Goal: Task Accomplishment & Management: Complete application form

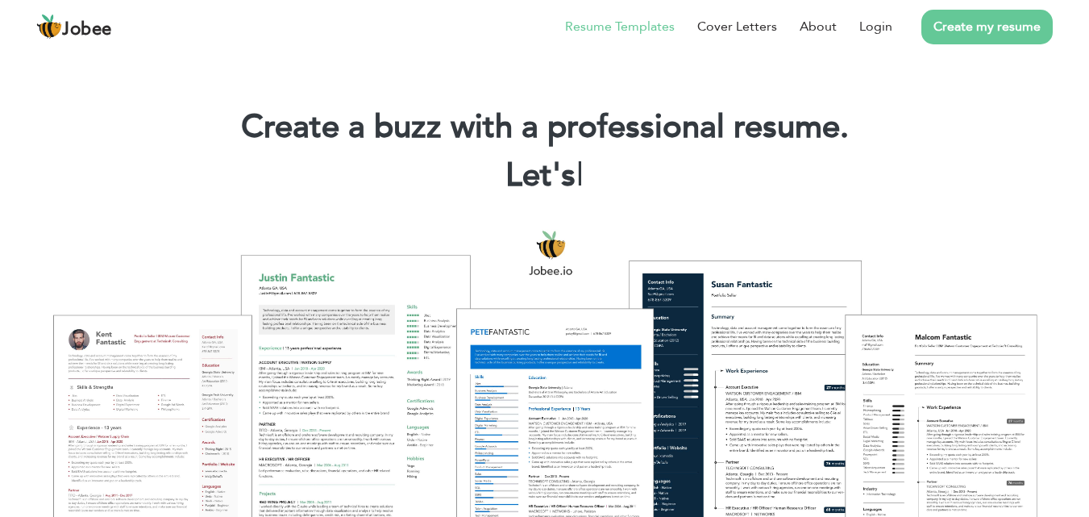
click at [657, 35] on link "Resume Templates" at bounding box center [620, 26] width 110 height 19
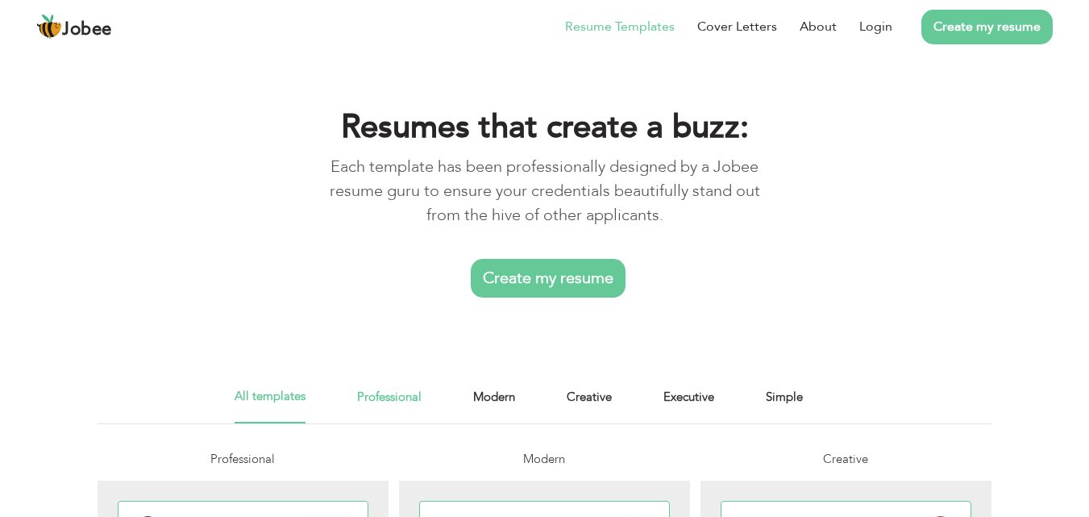
click at [392, 402] on link "Professional" at bounding box center [389, 405] width 64 height 36
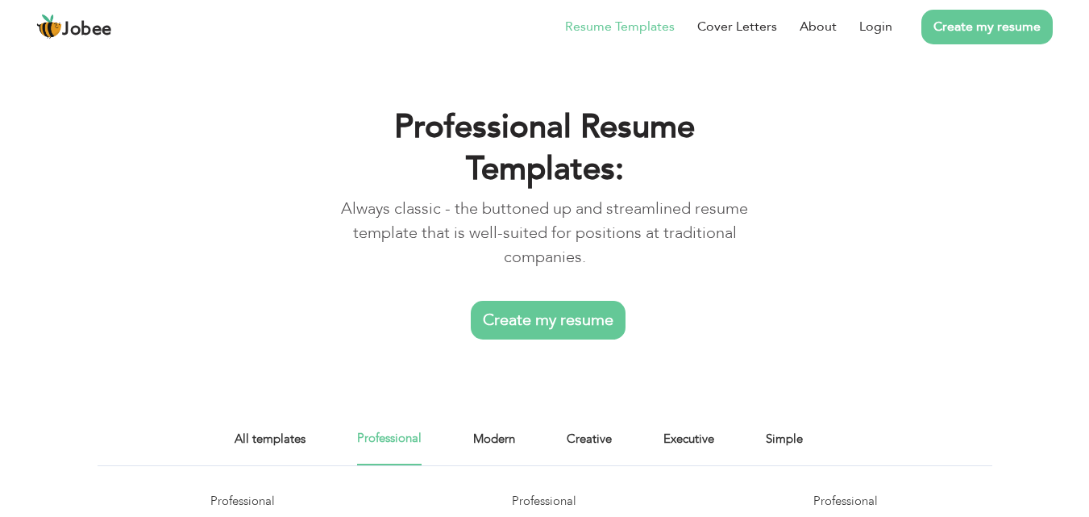
click at [521, 301] on link "Create my resume" at bounding box center [548, 320] width 155 height 39
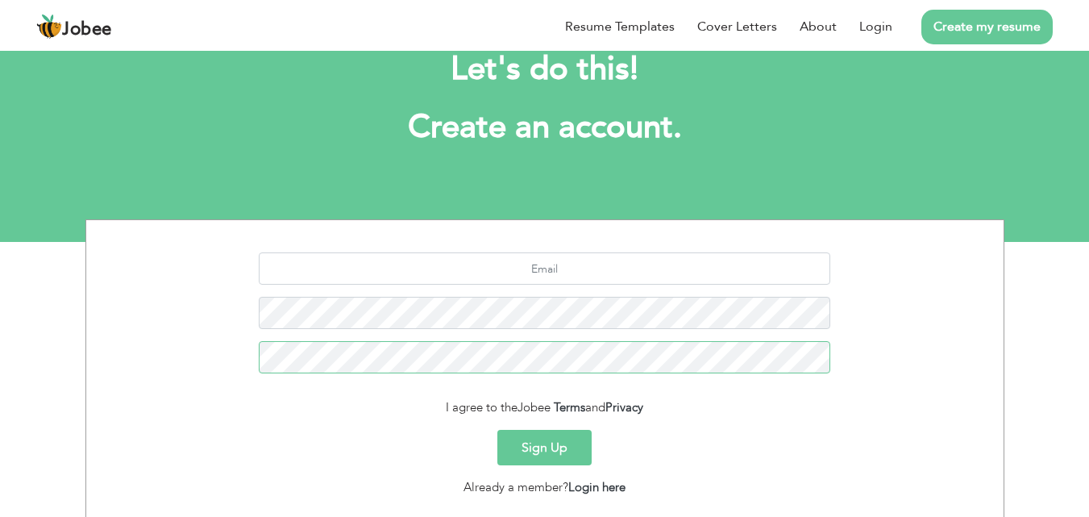
scroll to position [152, 0]
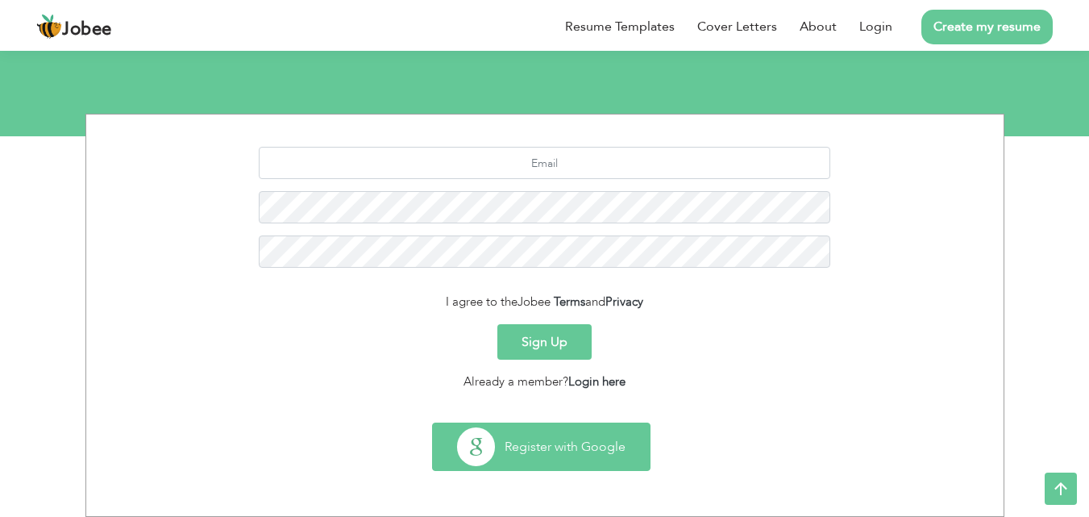
click at [567, 447] on button "Register with Google" at bounding box center [541, 446] width 217 height 47
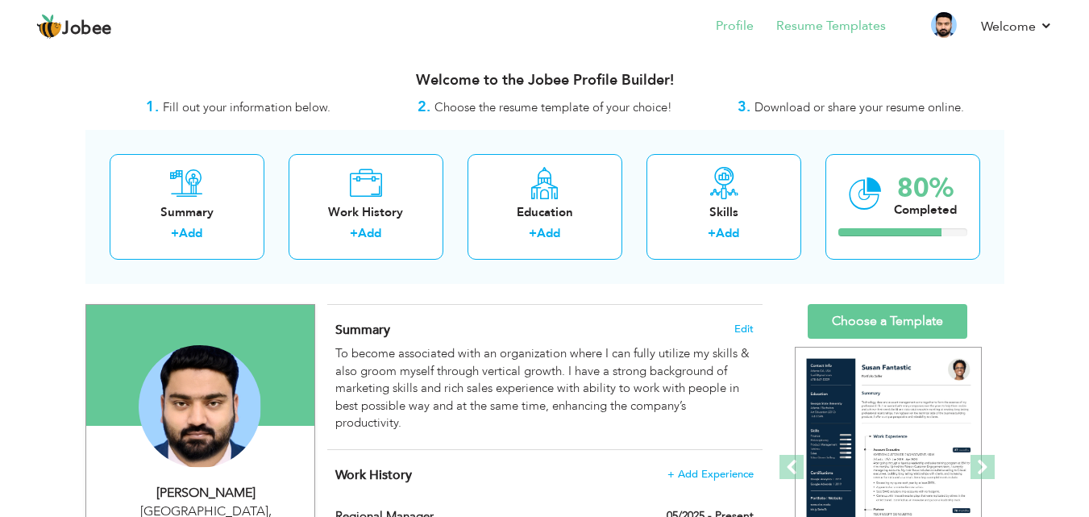
click at [853, 35] on li "Resume Templates" at bounding box center [820, 28] width 132 height 44
click at [833, 30] on link "Resume Templates" at bounding box center [831, 26] width 110 height 19
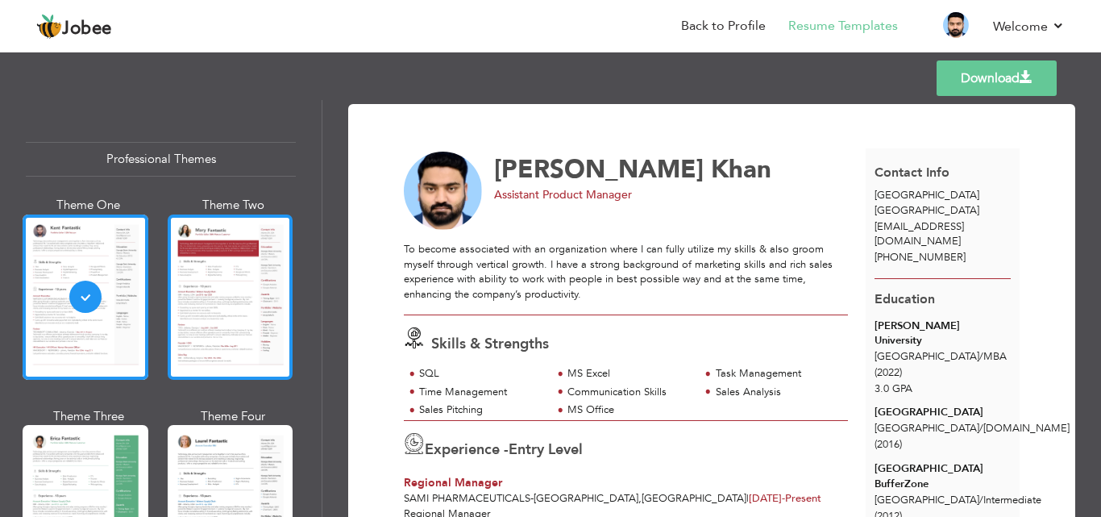
click at [260, 302] on div at bounding box center [231, 296] width 126 height 165
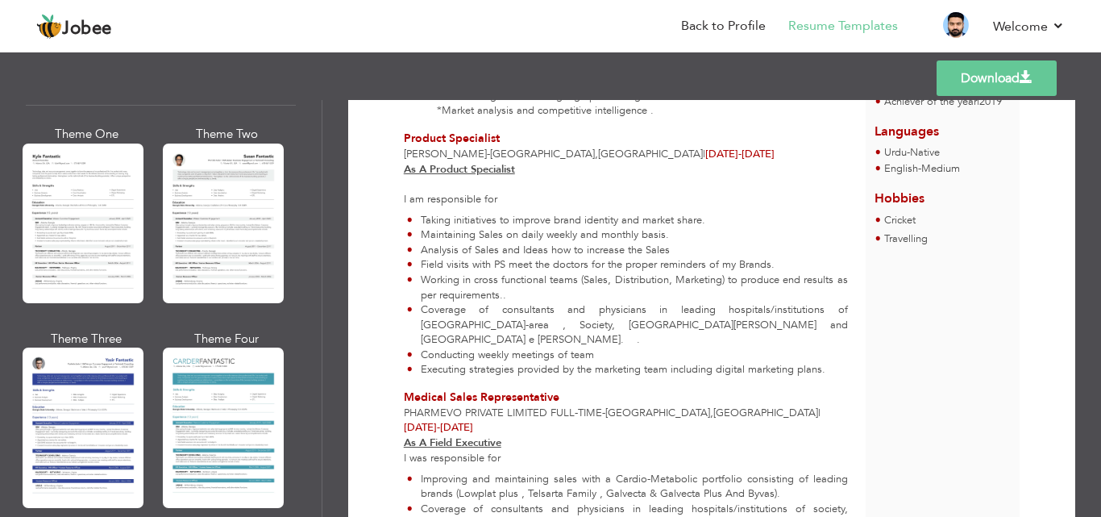
scroll to position [592, 0]
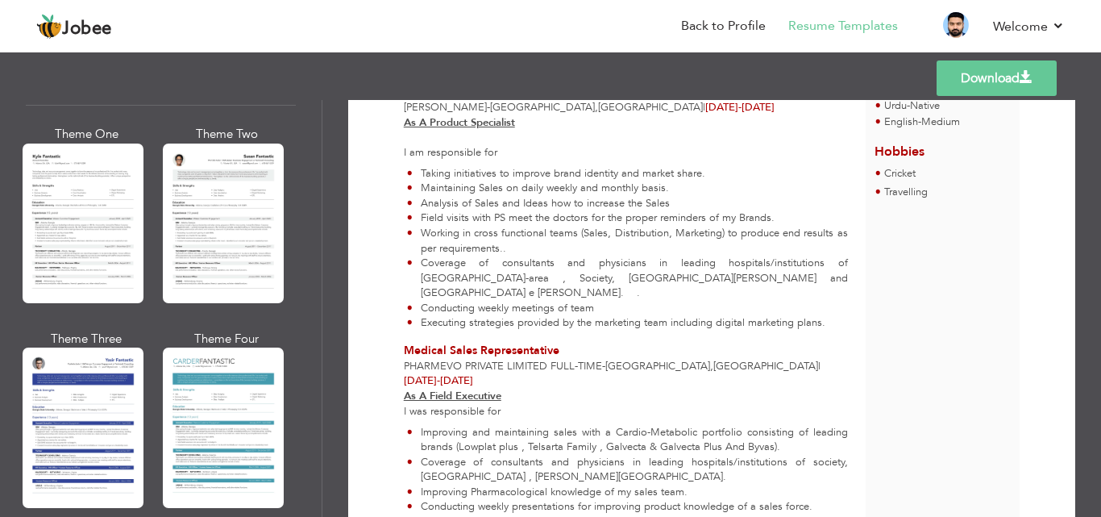
drag, startPoint x: 1095, startPoint y: 341, endPoint x: 1100, endPoint y: 405, distance: 63.9
click at [1100, 405] on div "Download Muhammad Hassan Khan Assistant Product Manager SQL MS Excel ," at bounding box center [711, 308] width 779 height 417
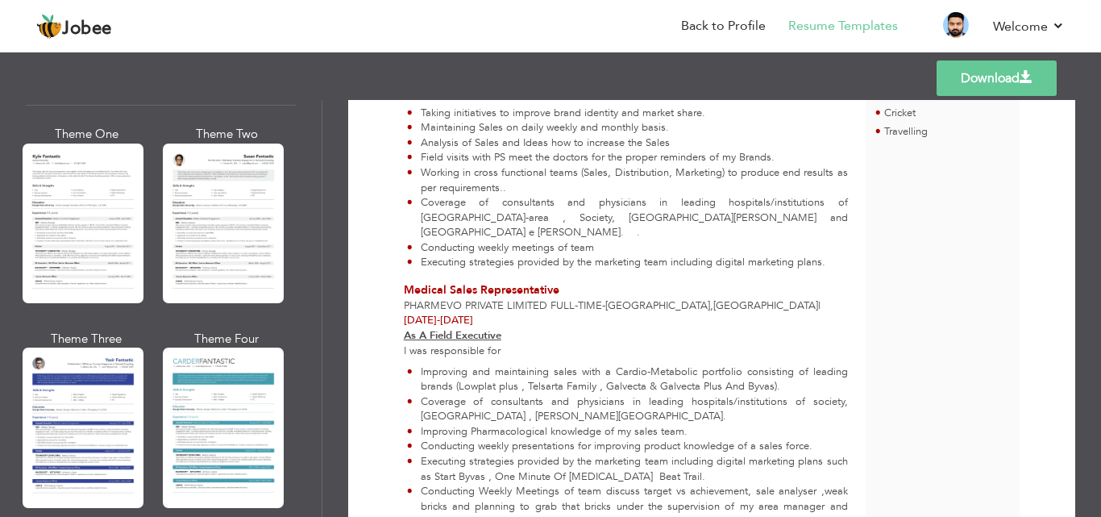
scroll to position [1007, 0]
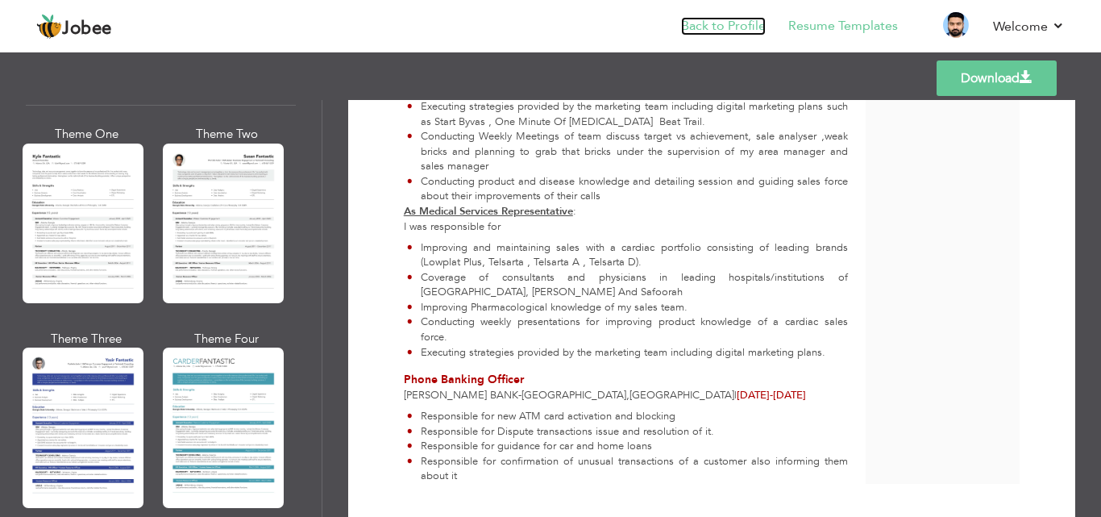
click at [715, 24] on link "Back to Profile" at bounding box center [723, 26] width 85 height 19
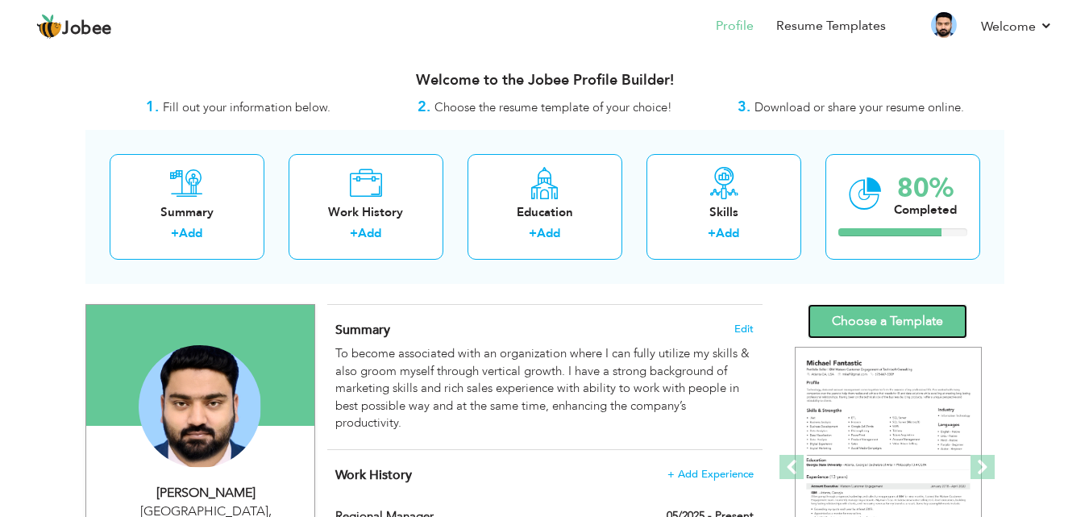
click at [841, 316] on link "Choose a Template" at bounding box center [888, 321] width 160 height 35
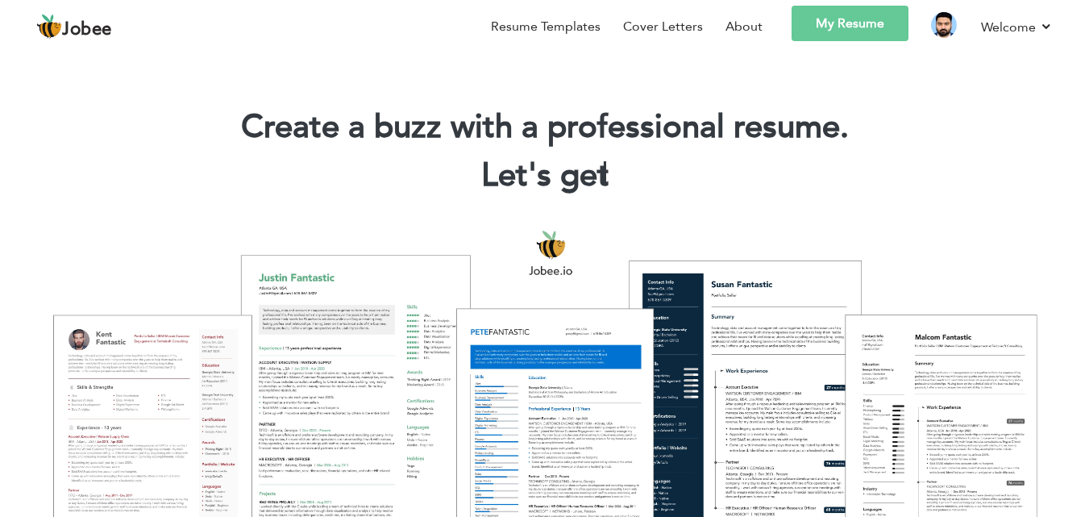
click at [850, 39] on link "My Resume" at bounding box center [849, 23] width 117 height 35
click at [573, 24] on link "Resume Templates" at bounding box center [546, 26] width 110 height 19
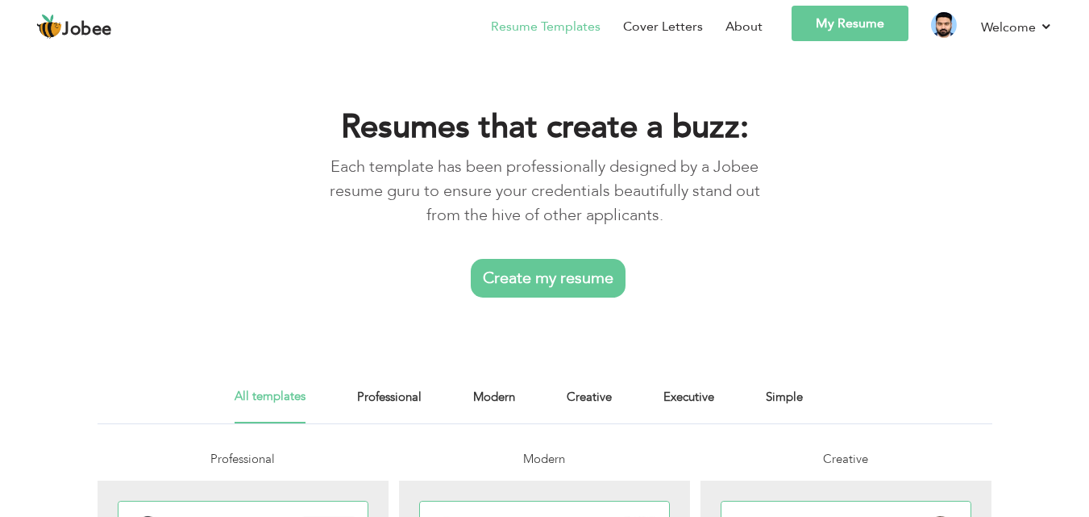
click at [521, 283] on link "Create my resume" at bounding box center [548, 278] width 155 height 39
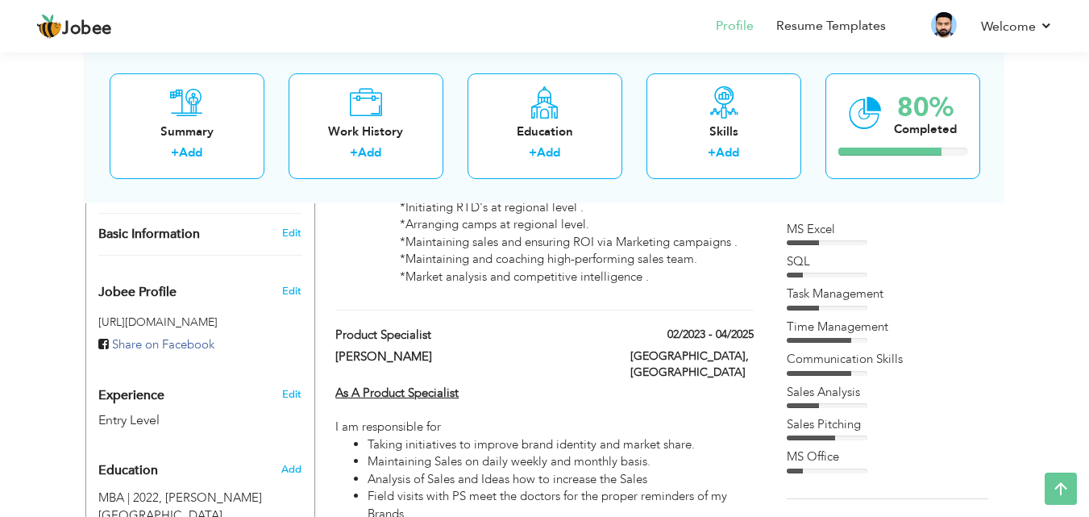
scroll to position [403, 0]
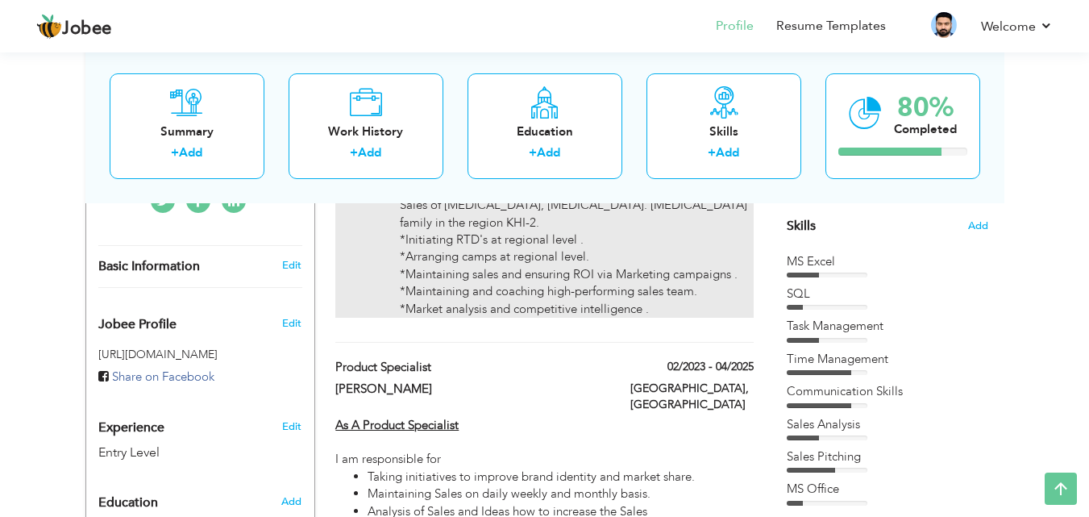
click at [503, 296] on li "*Responsible for: Sales of [MEDICAL_DATA], [MEDICAL_DATA]. [MEDICAL_DATA] famil…" at bounding box center [576, 249] width 353 height 138
type input "Regional Manager"
type input "SAMI Pharmaceuticals"
type input "05/2025"
type input "[GEOGRAPHIC_DATA]"
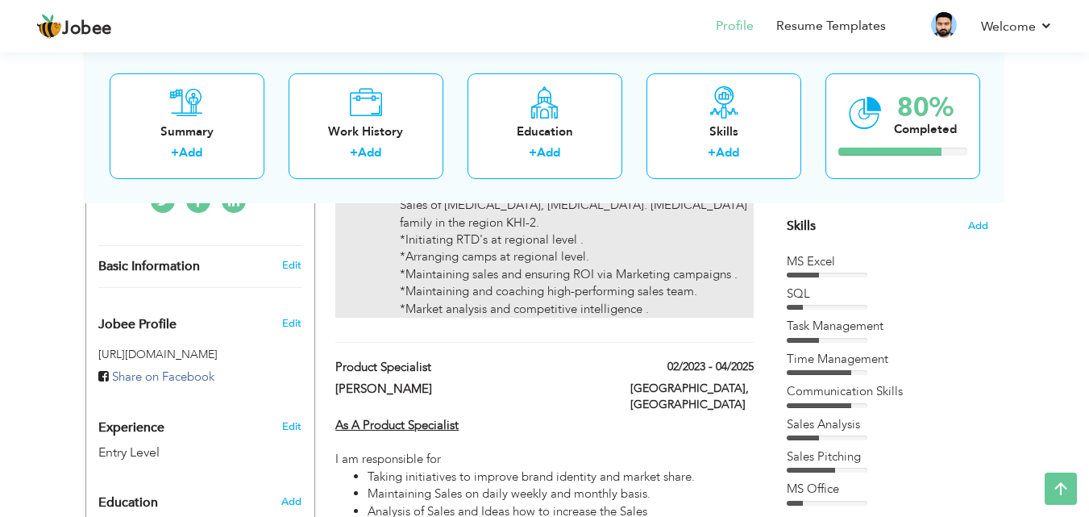
type input "[GEOGRAPHIC_DATA]"
checkbox input "true"
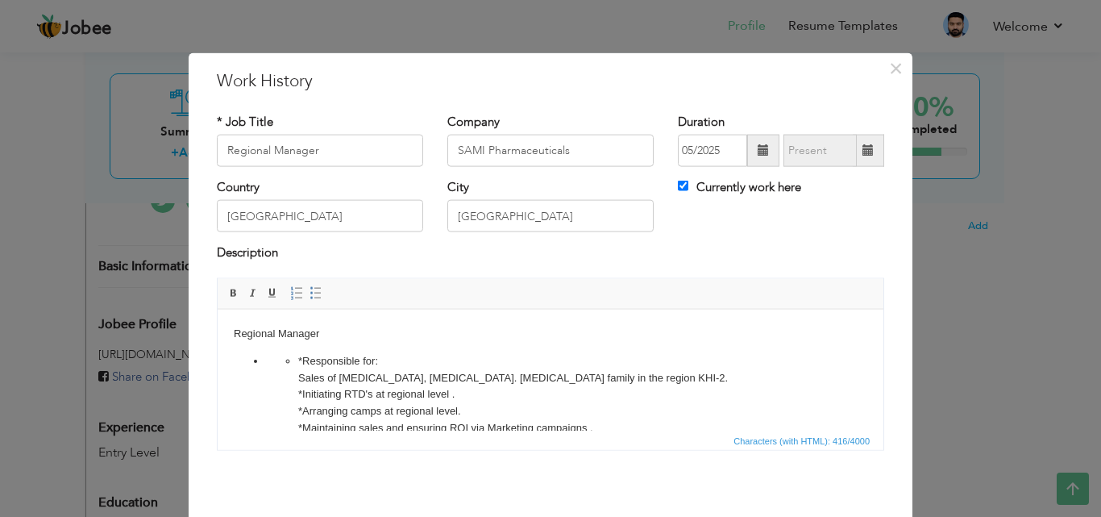
click at [948, 231] on div "× Work History * Job Title Regional Manager Company SAMI Pharmaceuticals" at bounding box center [550, 258] width 1101 height 517
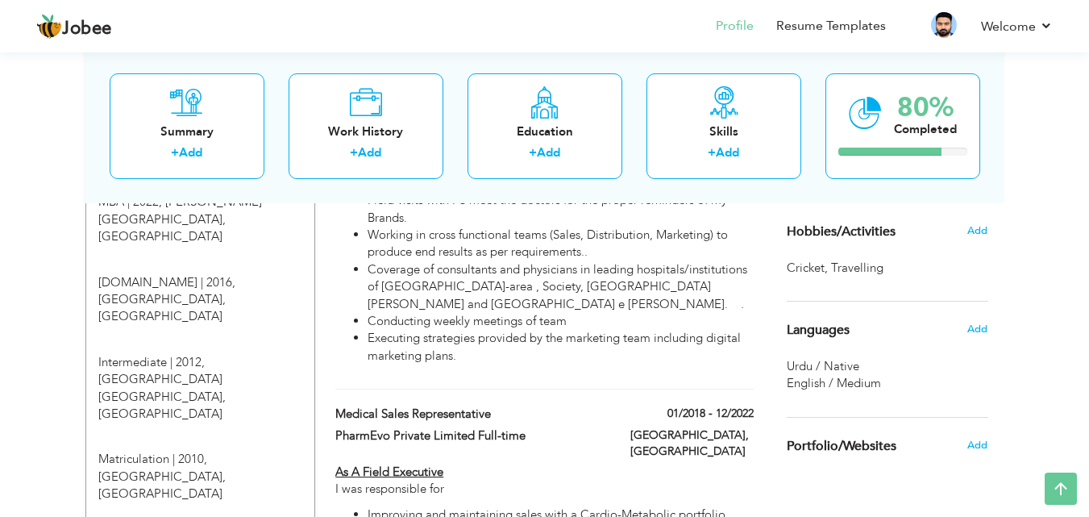
scroll to position [693, 0]
